Goal: Transaction & Acquisition: Obtain resource

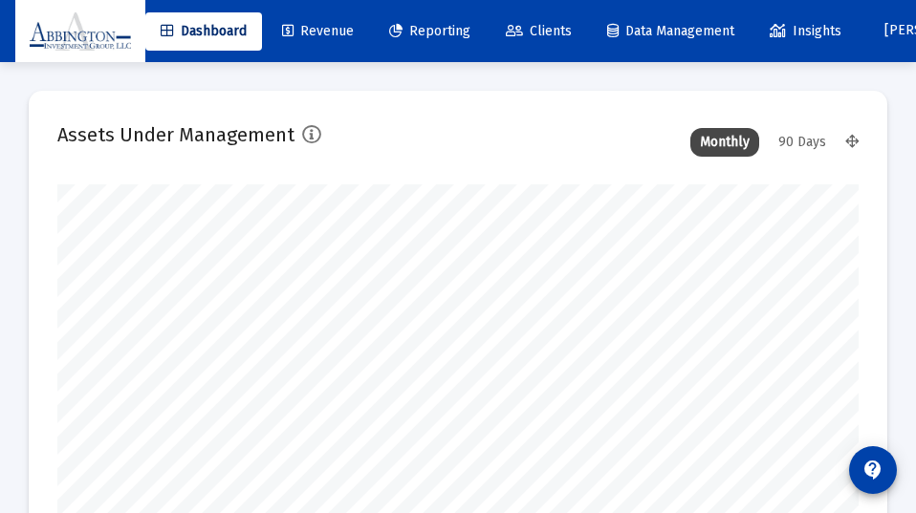
type input "[DATE]"
click at [806, 138] on div "90 Days" at bounding box center [802, 142] width 67 height 29
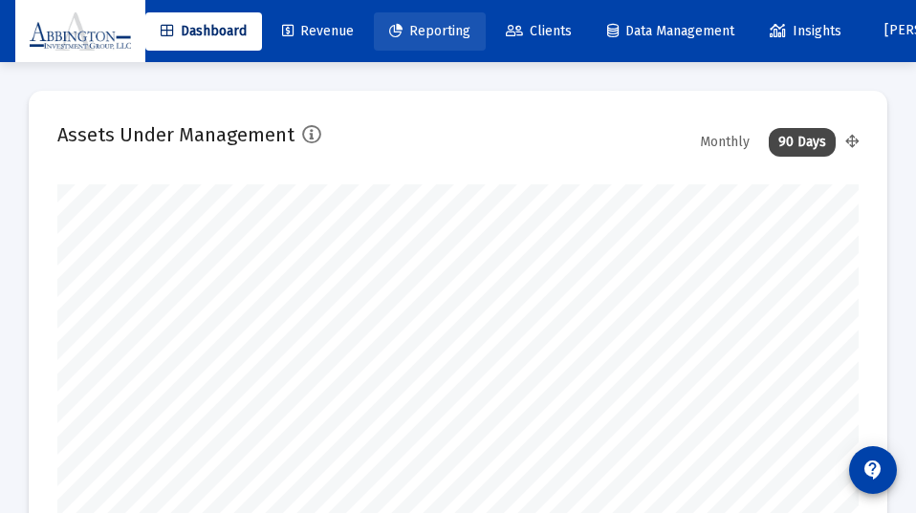
click at [441, 29] on span "Reporting" at bounding box center [429, 31] width 81 height 16
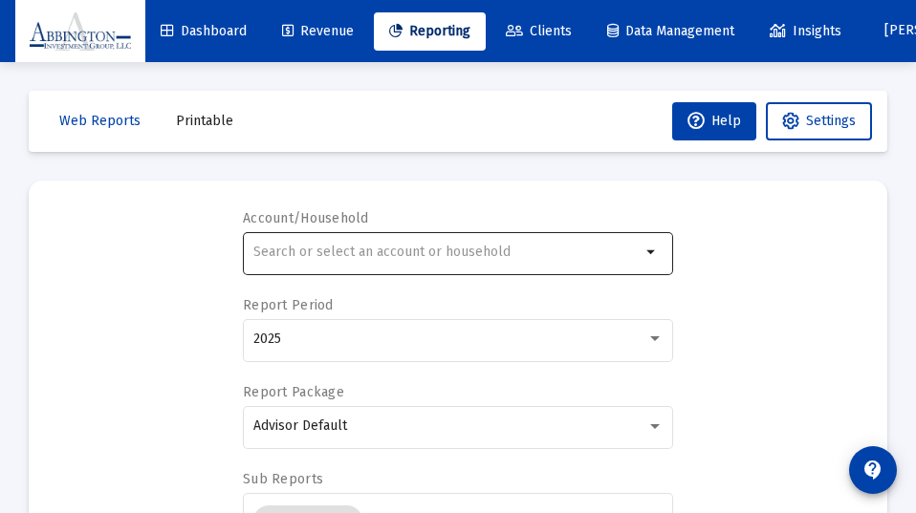
click at [282, 243] on div at bounding box center [446, 252] width 387 height 47
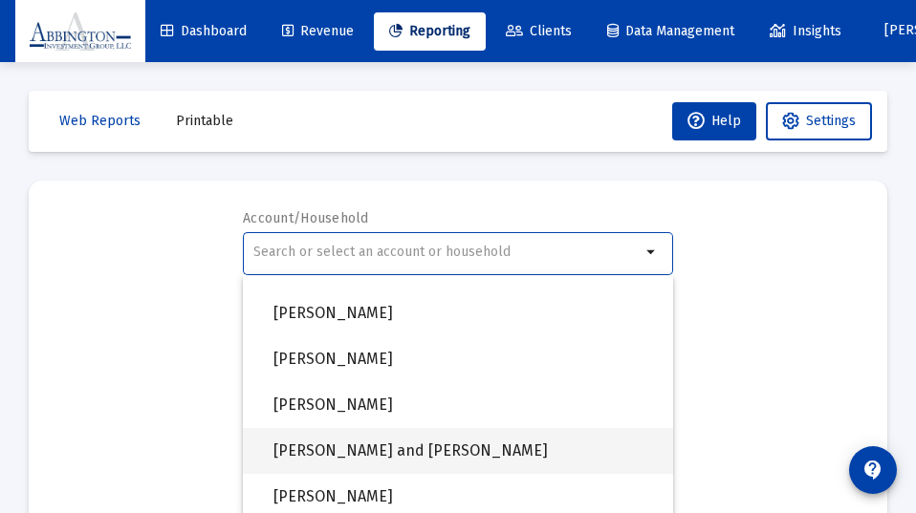
scroll to position [1347, 0]
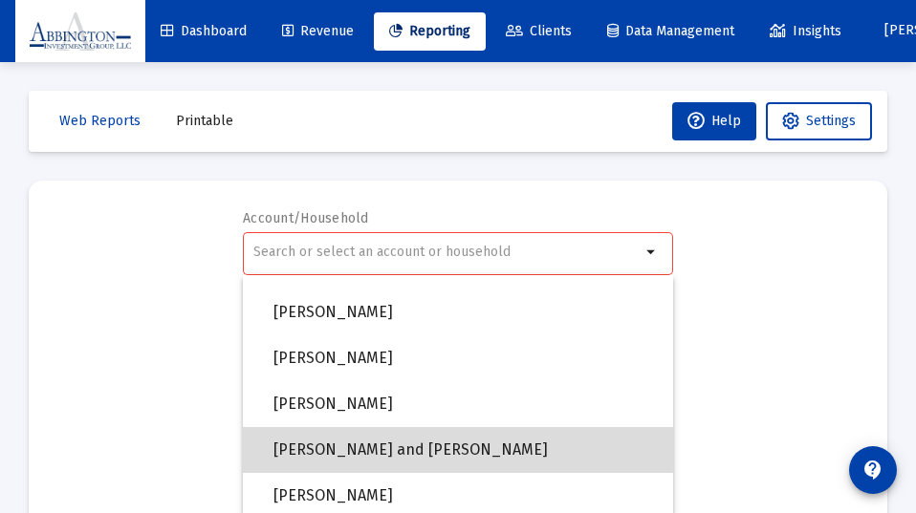
click at [358, 446] on span "[PERSON_NAME] and [PERSON_NAME]" at bounding box center [465, 450] width 384 height 46
type input "[PERSON_NAME] and [PERSON_NAME]"
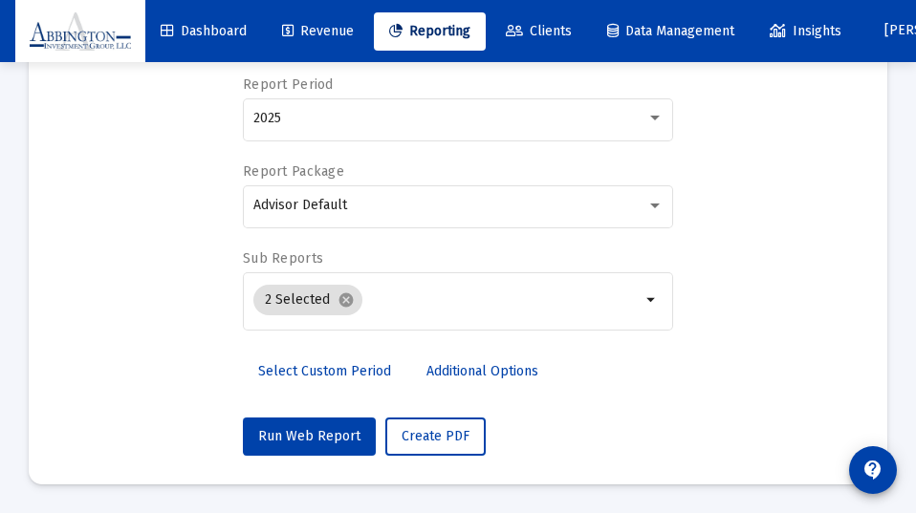
scroll to position [221, 0]
click at [300, 428] on span "Run Web Report" at bounding box center [309, 436] width 102 height 16
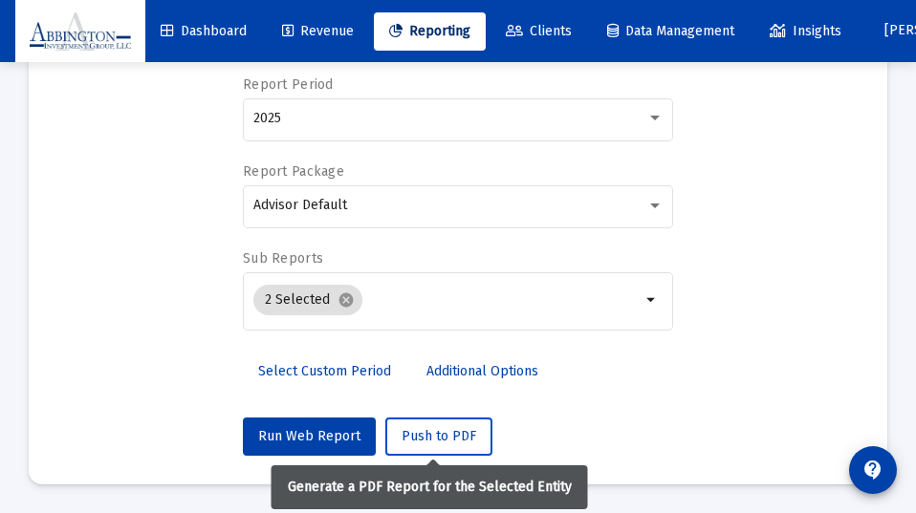
click at [424, 428] on span "Push to PDF" at bounding box center [439, 436] width 75 height 16
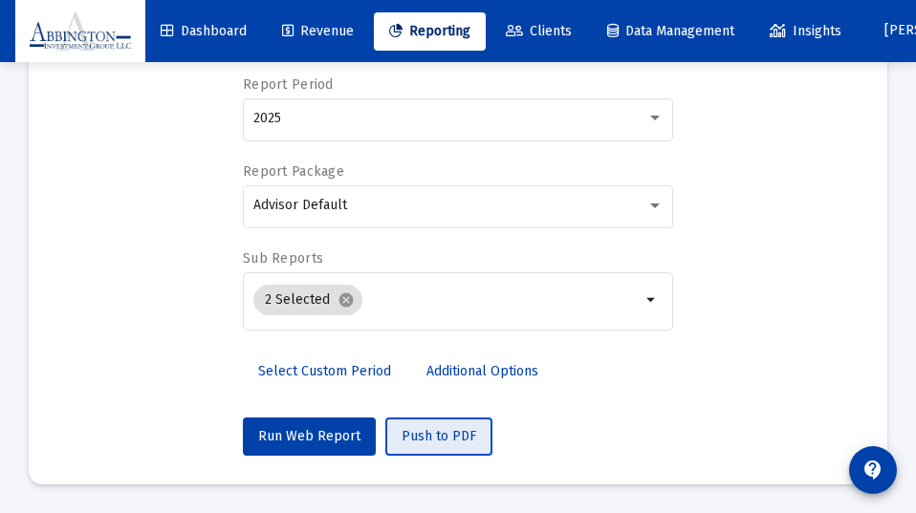
click at [437, 429] on span "Push to PDF" at bounding box center [439, 436] width 75 height 16
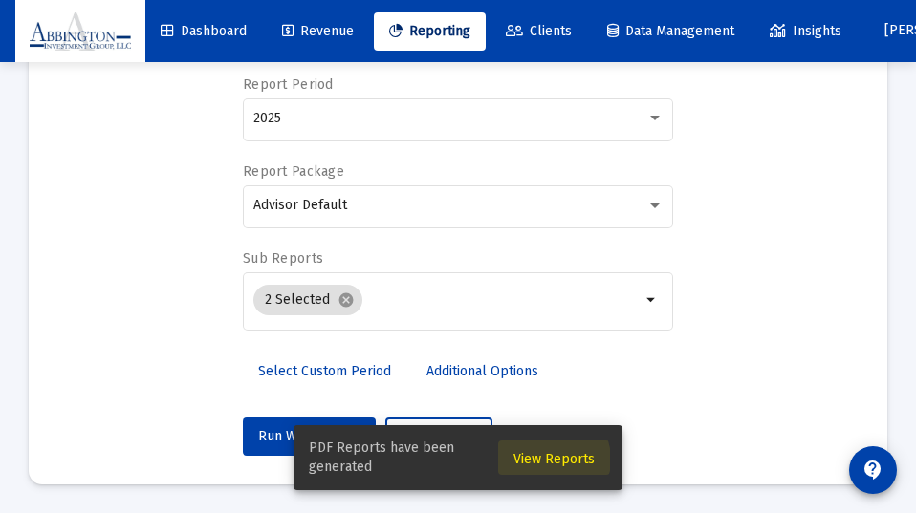
click at [549, 460] on span "View Reports" at bounding box center [553, 459] width 81 height 16
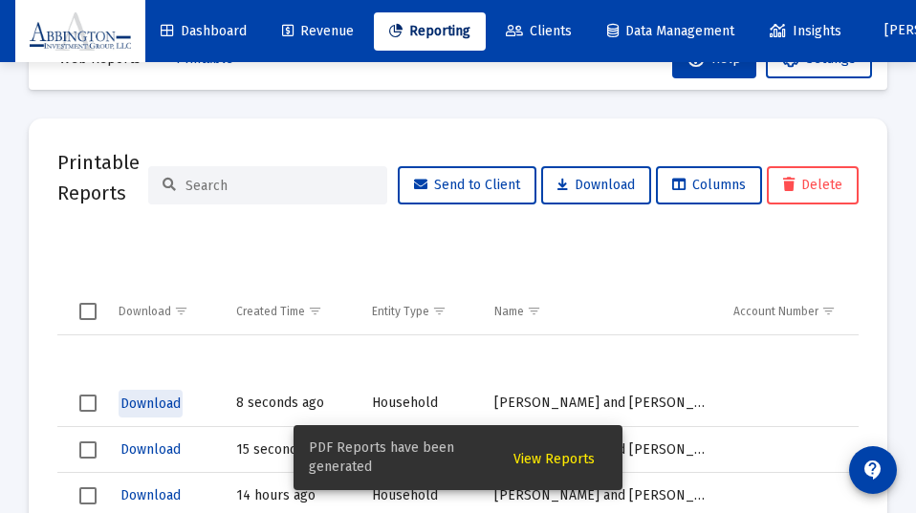
click at [146, 400] on span "Download" at bounding box center [150, 404] width 60 height 16
